Goal: Find specific page/section: Find specific page/section

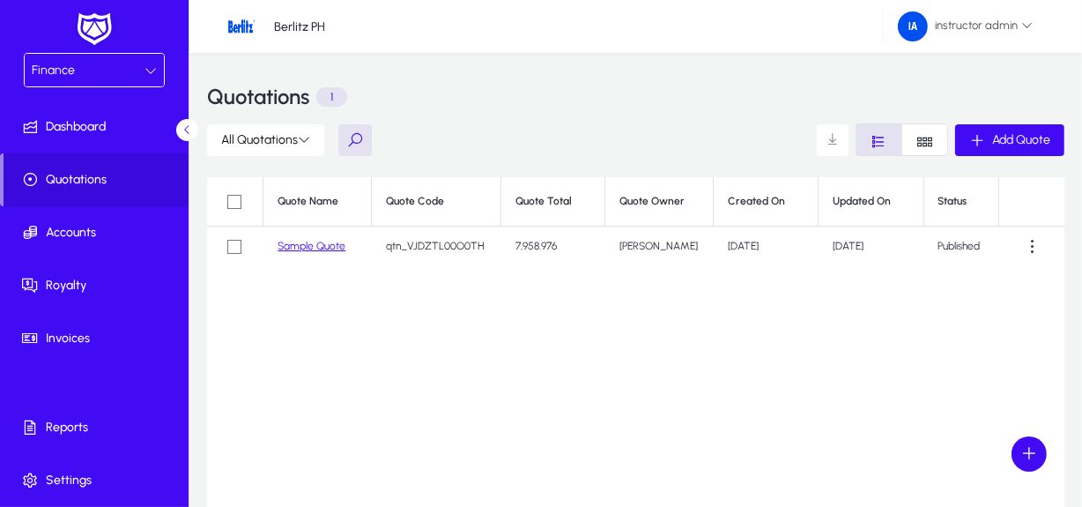
click at [123, 54] on div "Finance" at bounding box center [94, 70] width 139 height 33
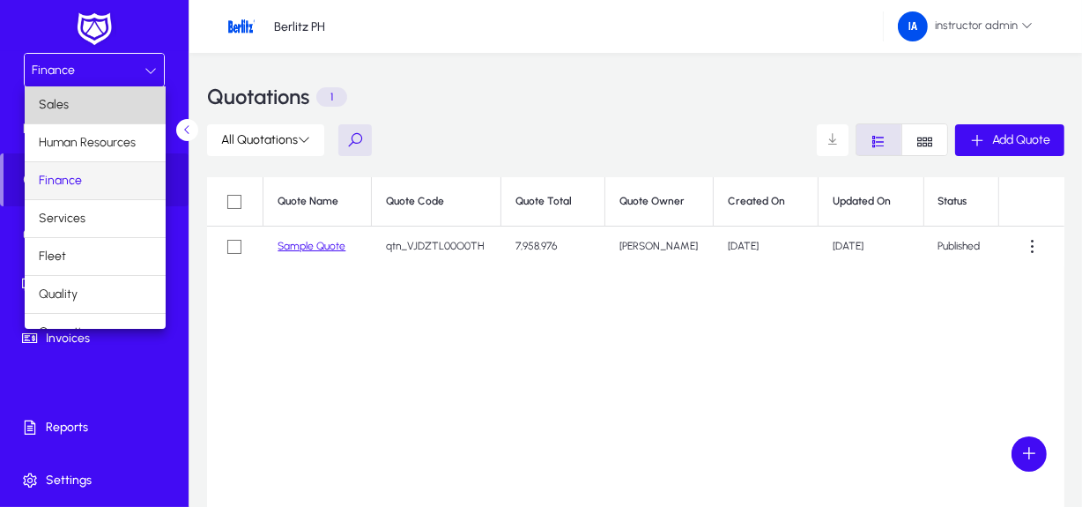
click at [96, 108] on mat-option "Sales" at bounding box center [95, 104] width 141 height 37
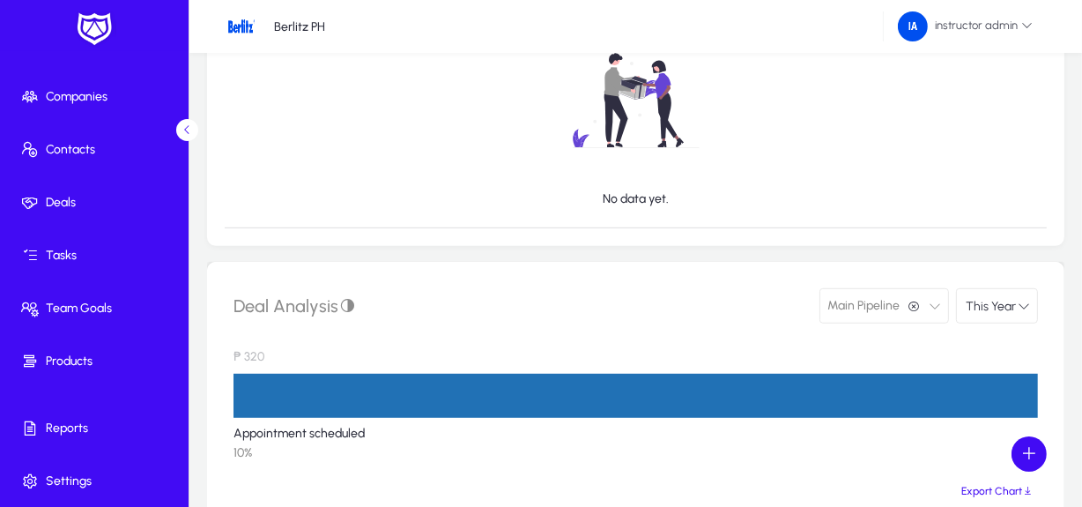
scroll to position [904, 0]
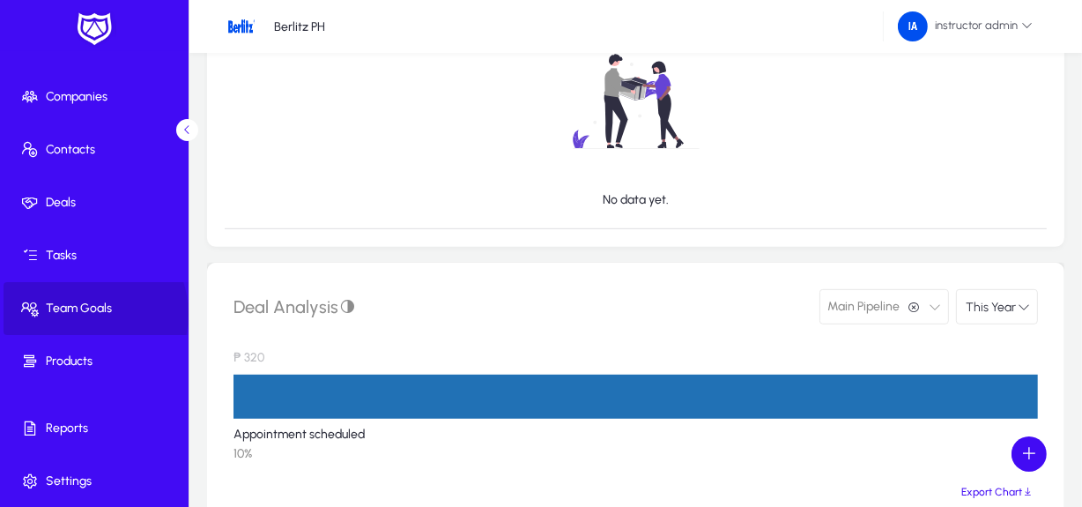
click at [81, 314] on span "Team Goals" at bounding box center [98, 309] width 189 height 18
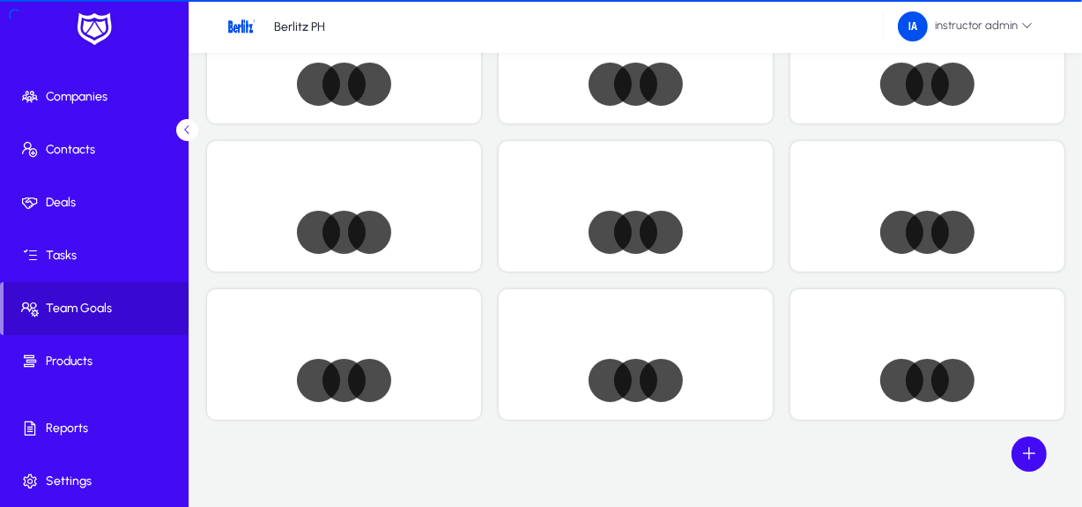
scroll to position [96, 0]
